Goal: Find specific page/section: Find specific page/section

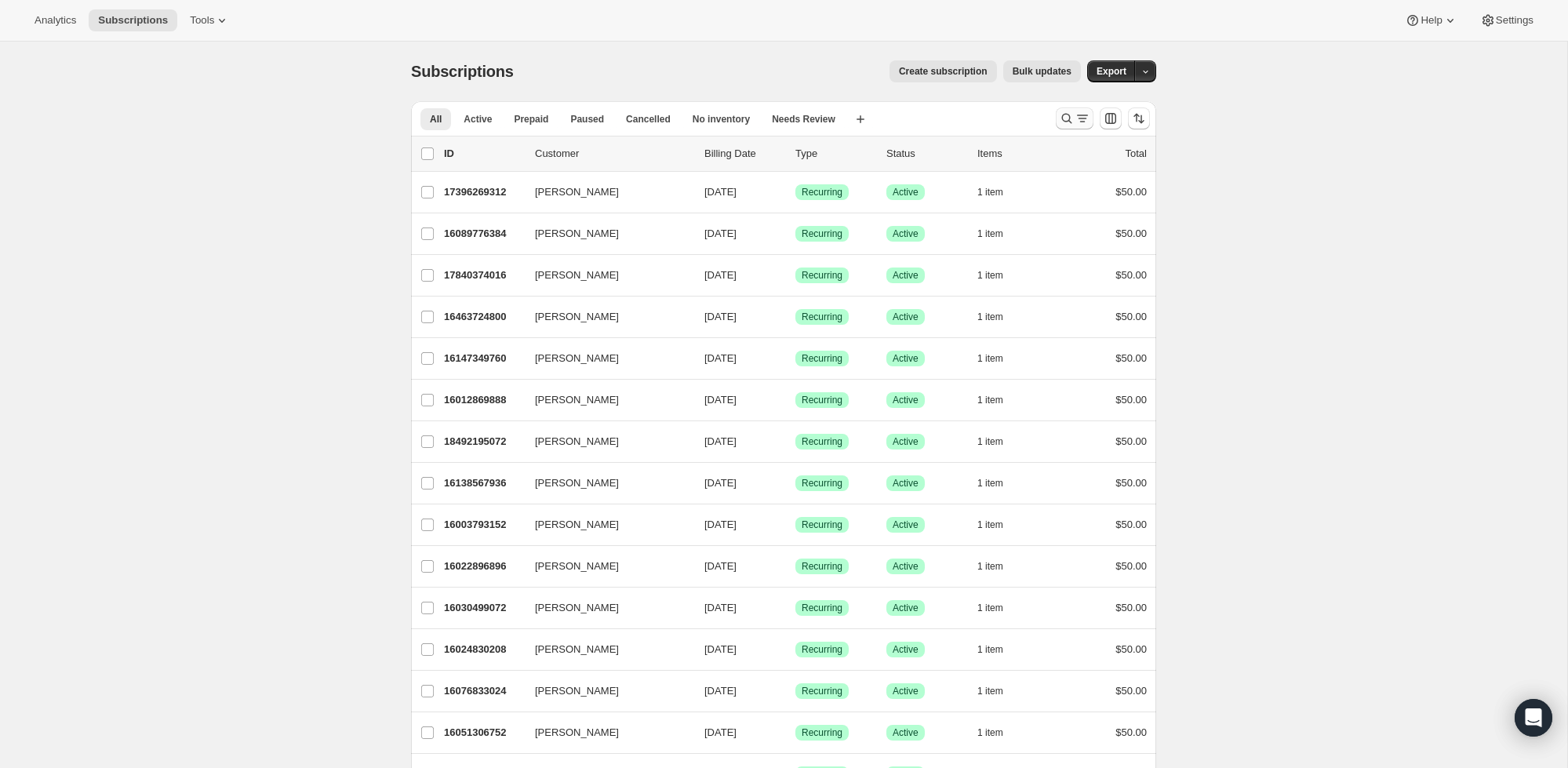
click at [1062, 120] on icon "Search and filter results" at bounding box center [1068, 119] width 10 height 10
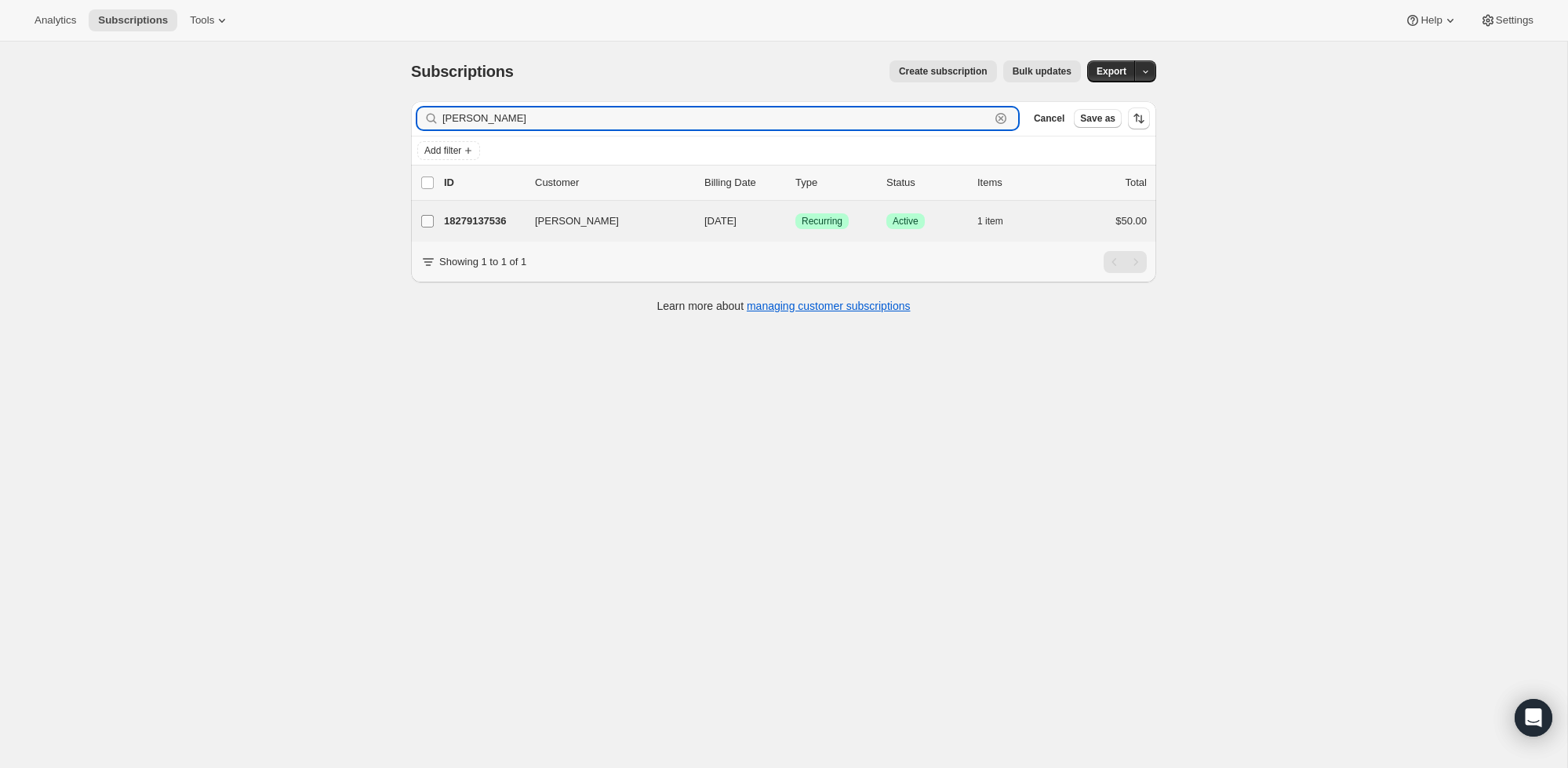
type input "[PERSON_NAME]"
click at [433, 220] on input "[PERSON_NAME]" at bounding box center [428, 221] width 12 height 12
checkbox input "true"
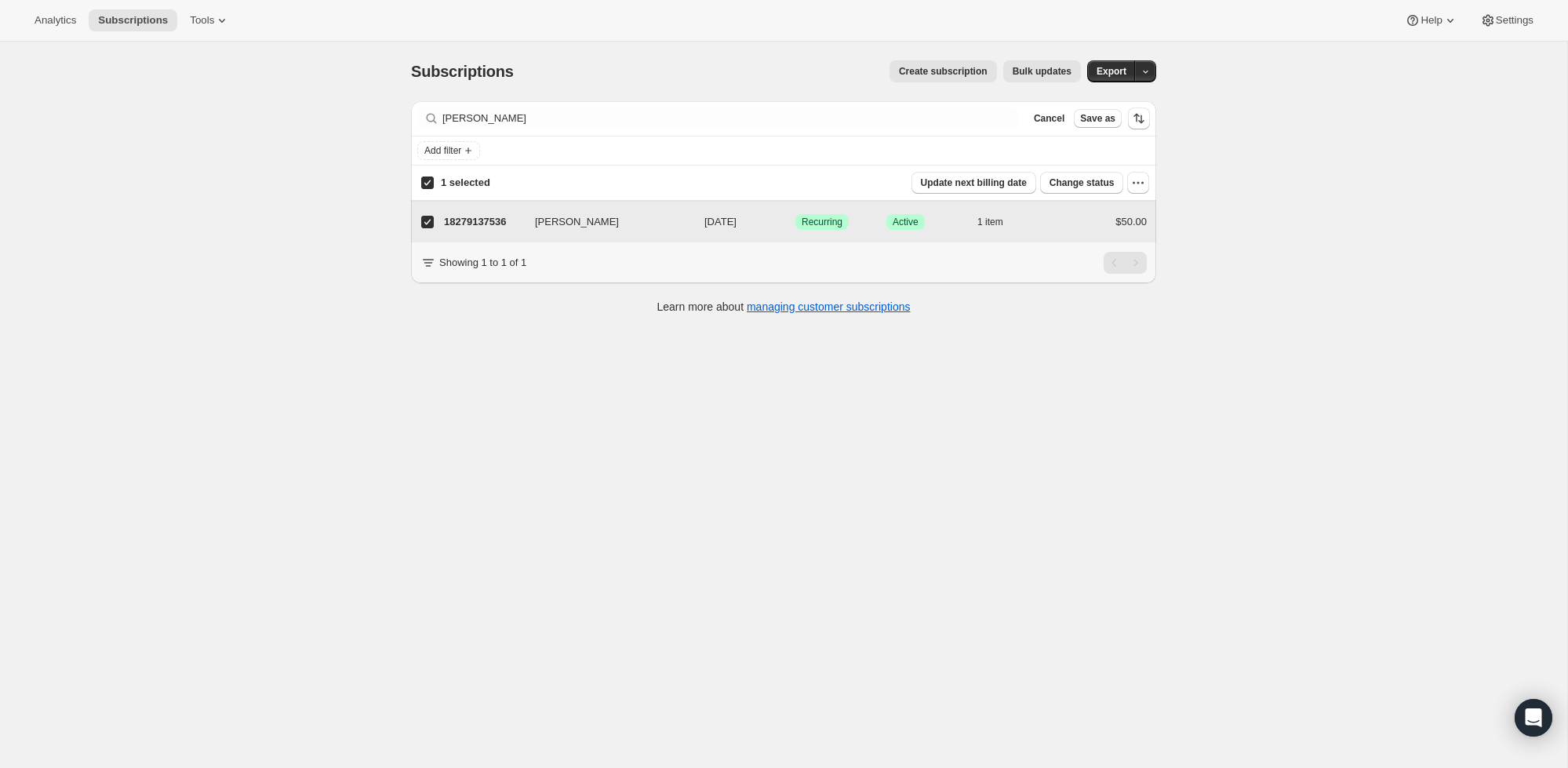
click at [430, 222] on input "[PERSON_NAME]" at bounding box center [428, 222] width 12 height 12
checkbox input "false"
click at [493, 226] on p "18279137536" at bounding box center [483, 221] width 78 height 16
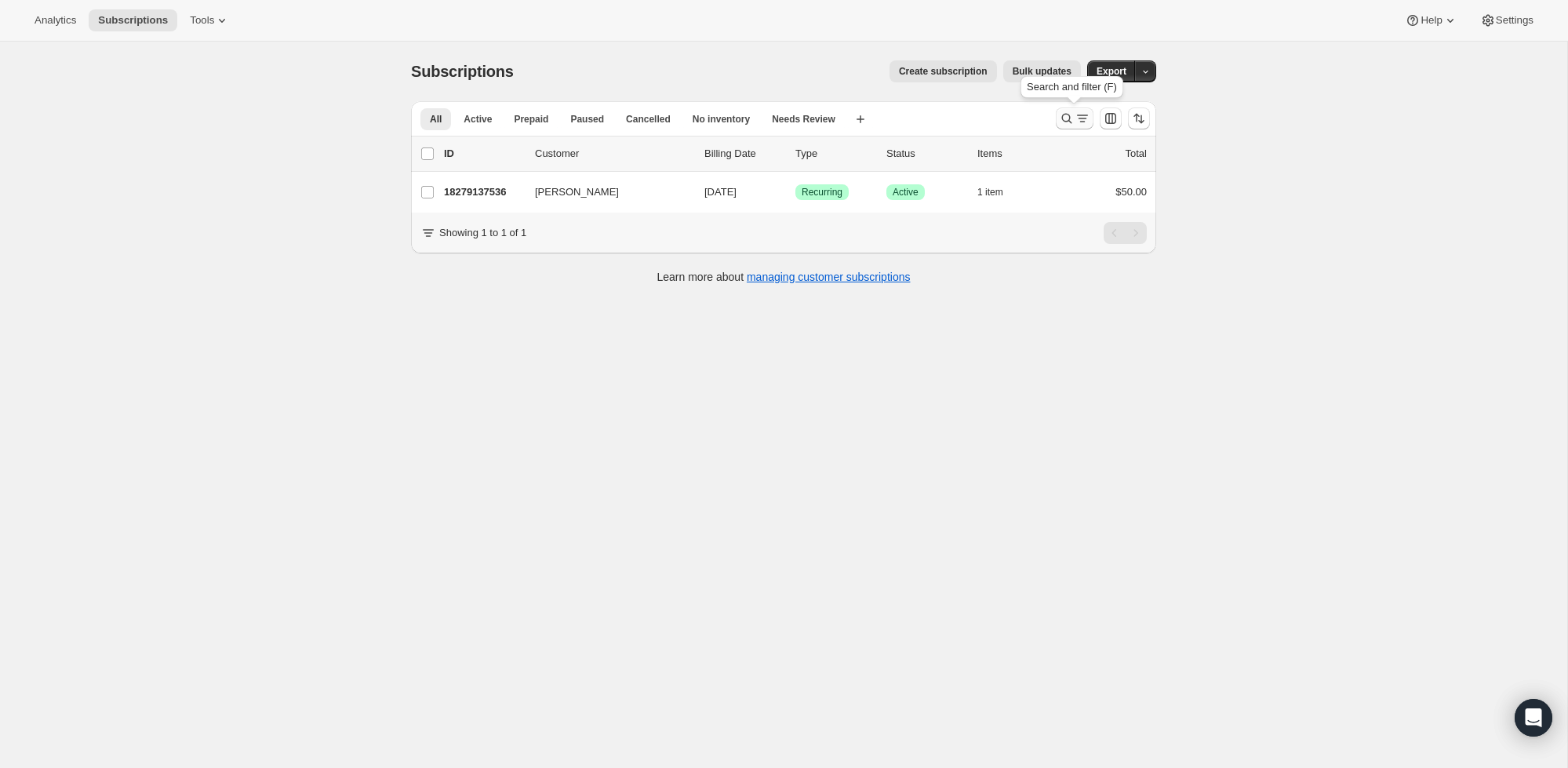
click at [1068, 118] on icon "Search and filter results" at bounding box center [1067, 119] width 16 height 16
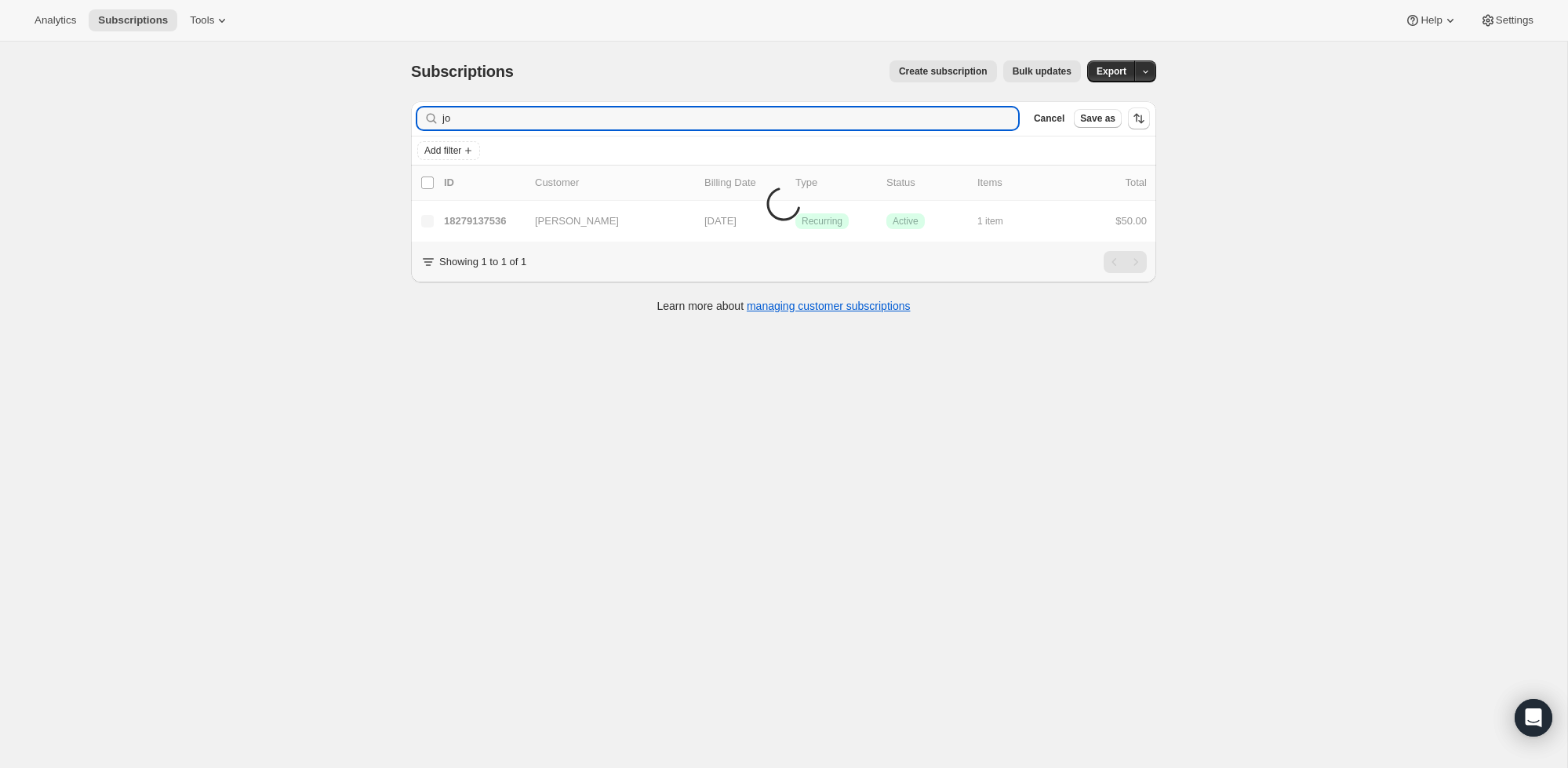
type input "j"
